Goal: Task Accomplishment & Management: Complete application form

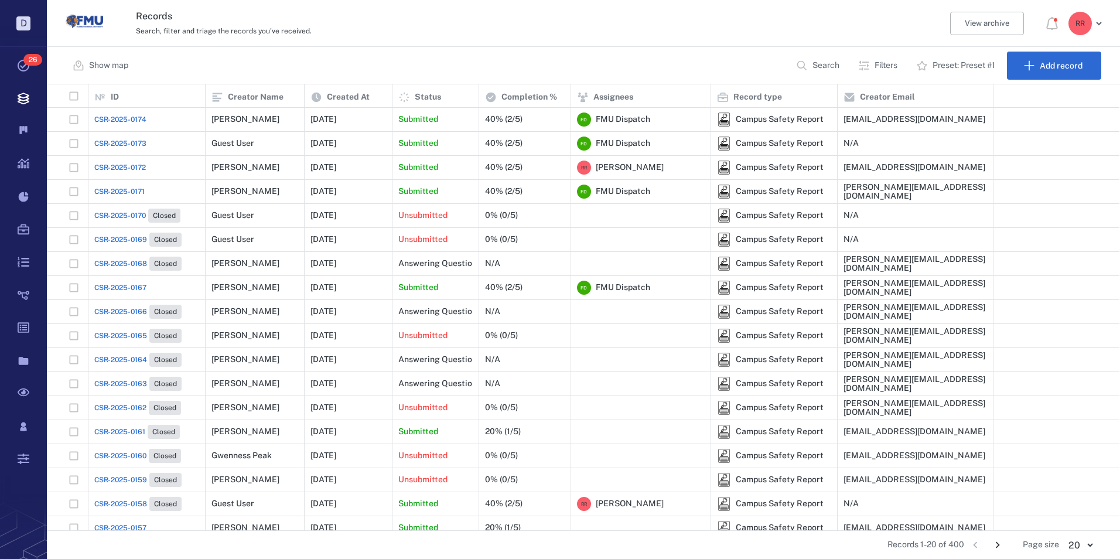
scroll to position [437, 1064]
click at [128, 121] on span "CSR-2025-0174" at bounding box center [120, 119] width 52 height 11
click at [128, 117] on span "CSR-2025-0174" at bounding box center [120, 119] width 52 height 11
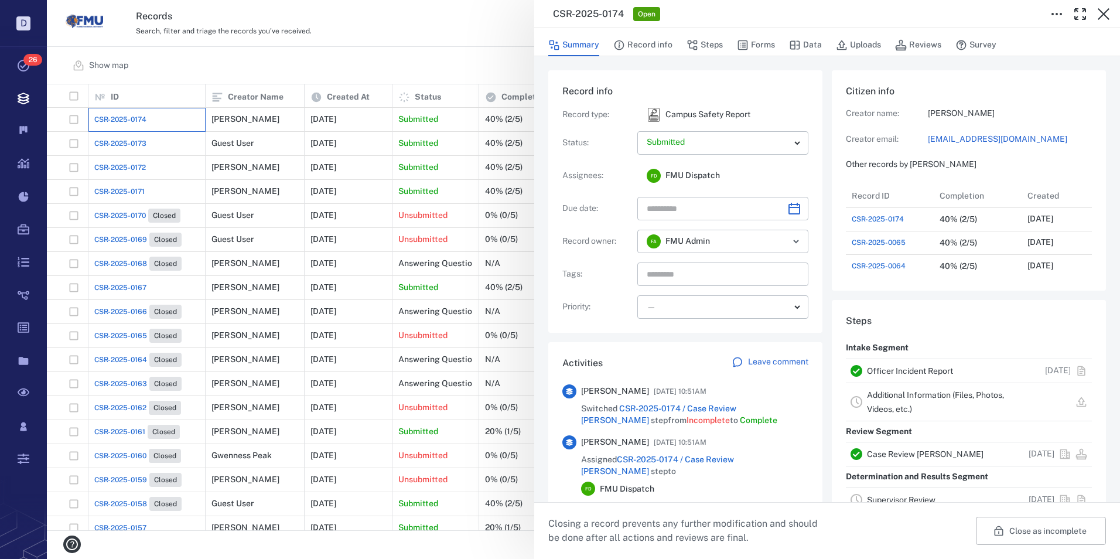
scroll to position [9, 9]
click at [888, 370] on link "Officer Incident Report" at bounding box center [910, 370] width 86 height 9
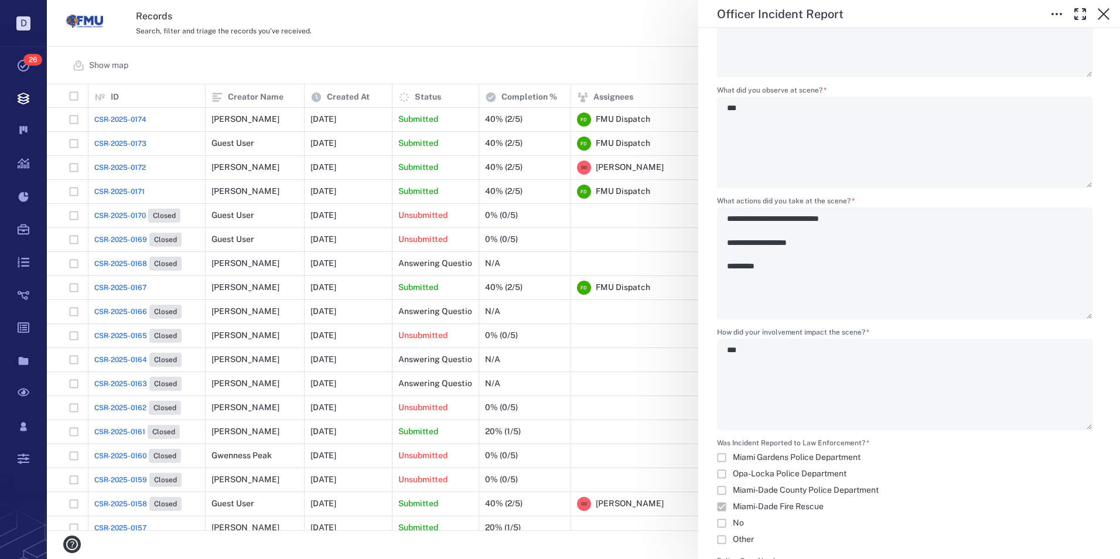
scroll to position [1523, 0]
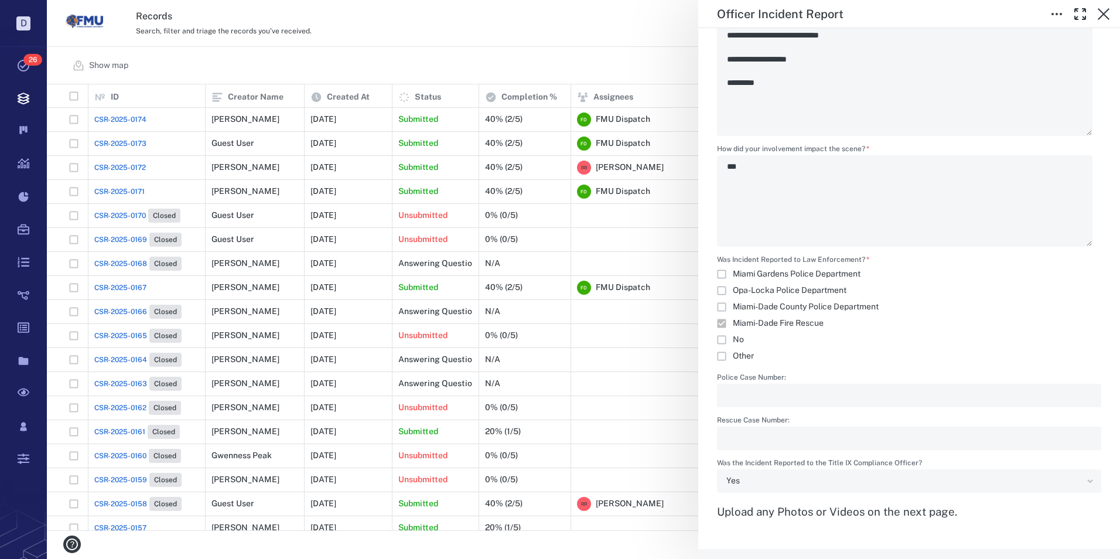
type textarea "*"
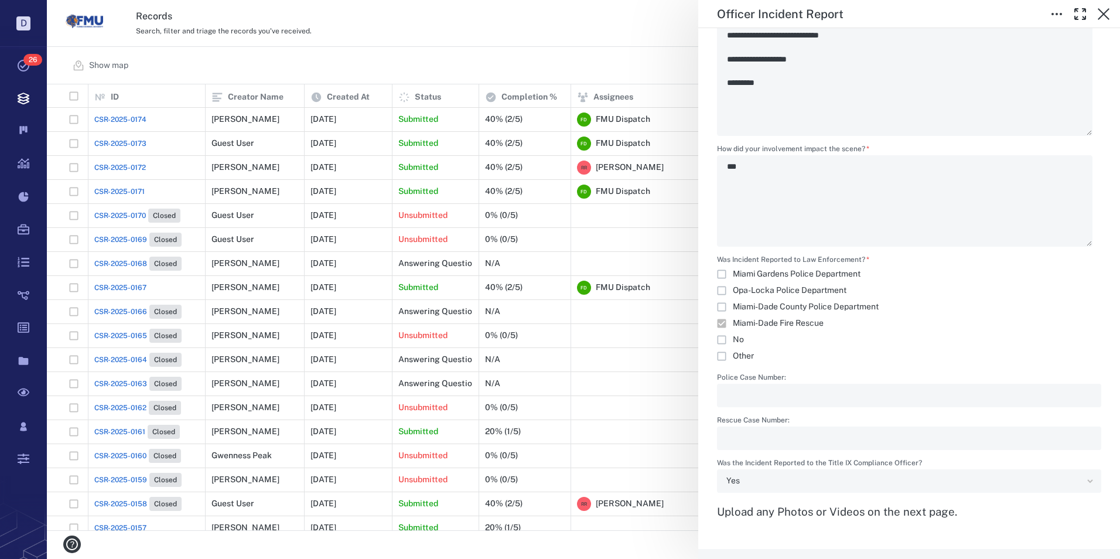
type textarea "*"
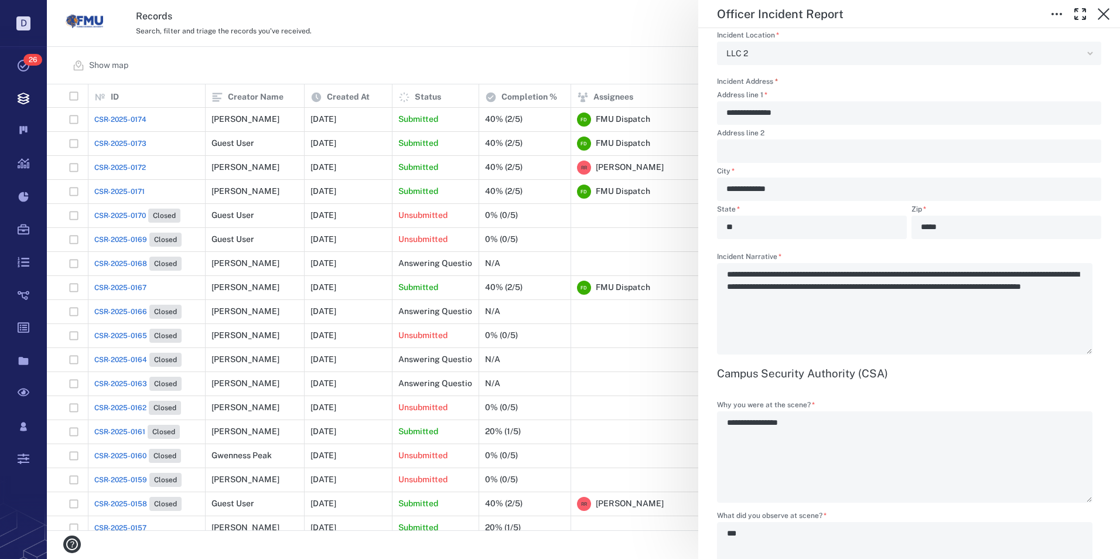
scroll to position [1089, 0]
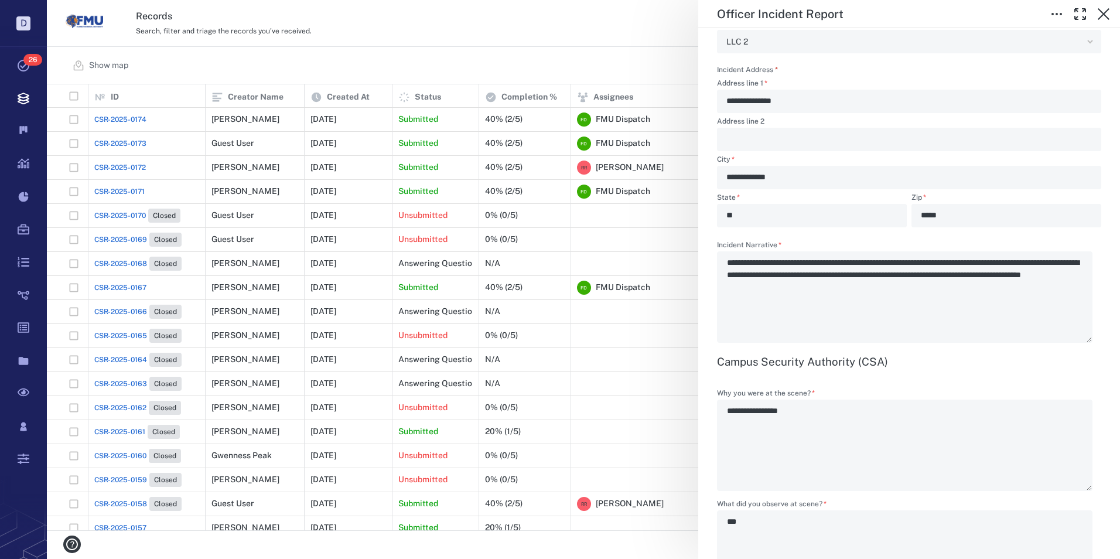
type textarea "*"
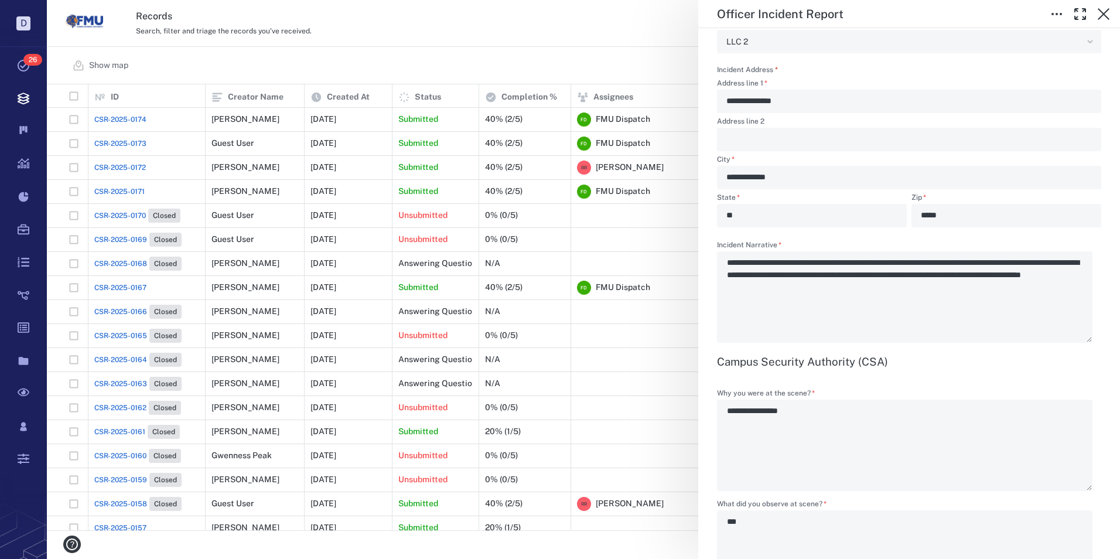
type textarea "*"
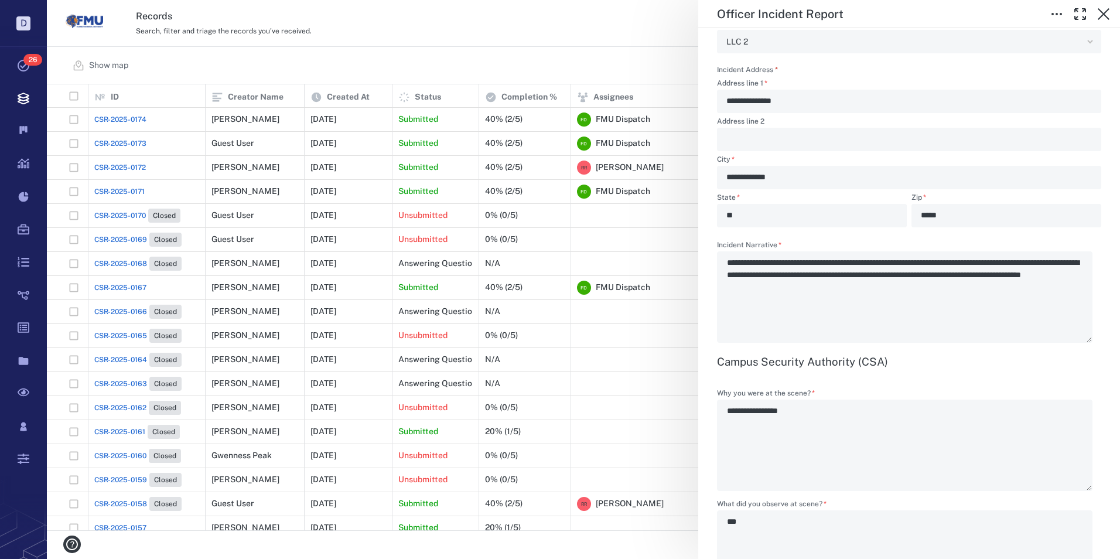
type textarea "*"
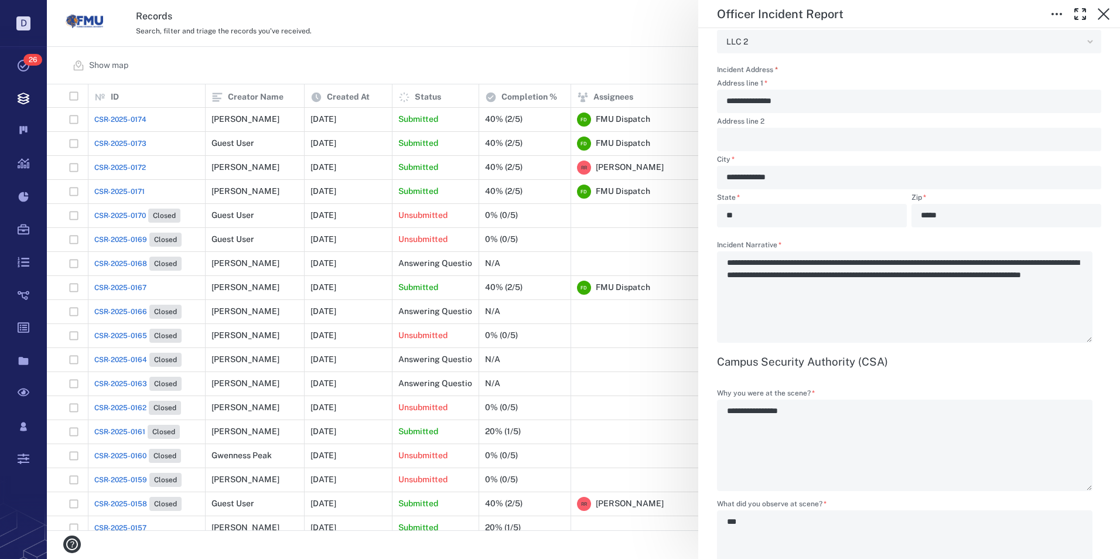
type textarea "*"
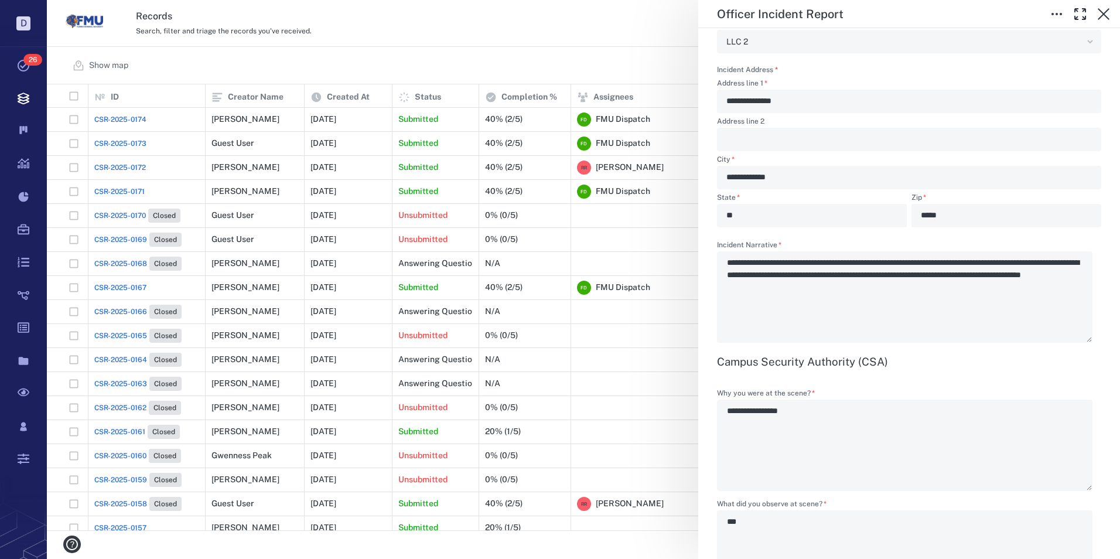
type textarea "*"
click at [439, 30] on div "**********" at bounding box center [583, 279] width 1073 height 559
